Goal: Check status: Check status

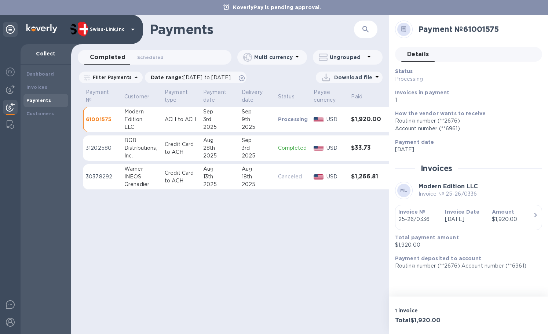
click at [18, 90] on div at bounding box center [10, 189] width 21 height 290
click at [15, 88] on div at bounding box center [10, 89] width 15 height 15
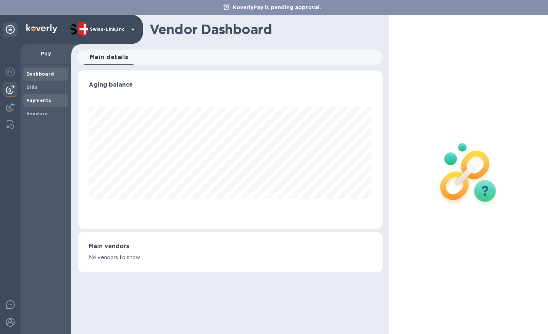
click at [40, 99] on b "Payments" at bounding box center [38, 100] width 25 height 5
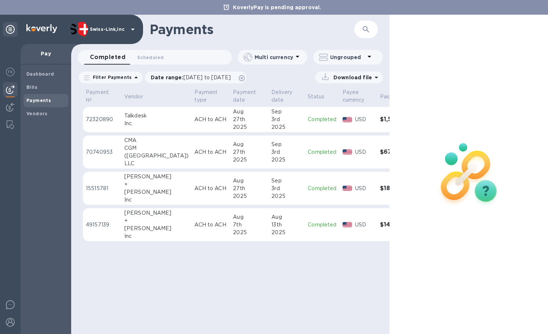
click at [137, 151] on div "CGM" at bounding box center [156, 148] width 65 height 8
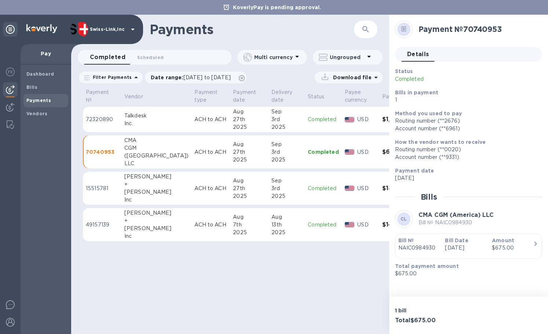
click at [481, 29] on h2 "Payment № 70740953" at bounding box center [477, 29] width 118 height 9
copy h2 "70740953"
